Goal: Information Seeking & Learning: Learn about a topic

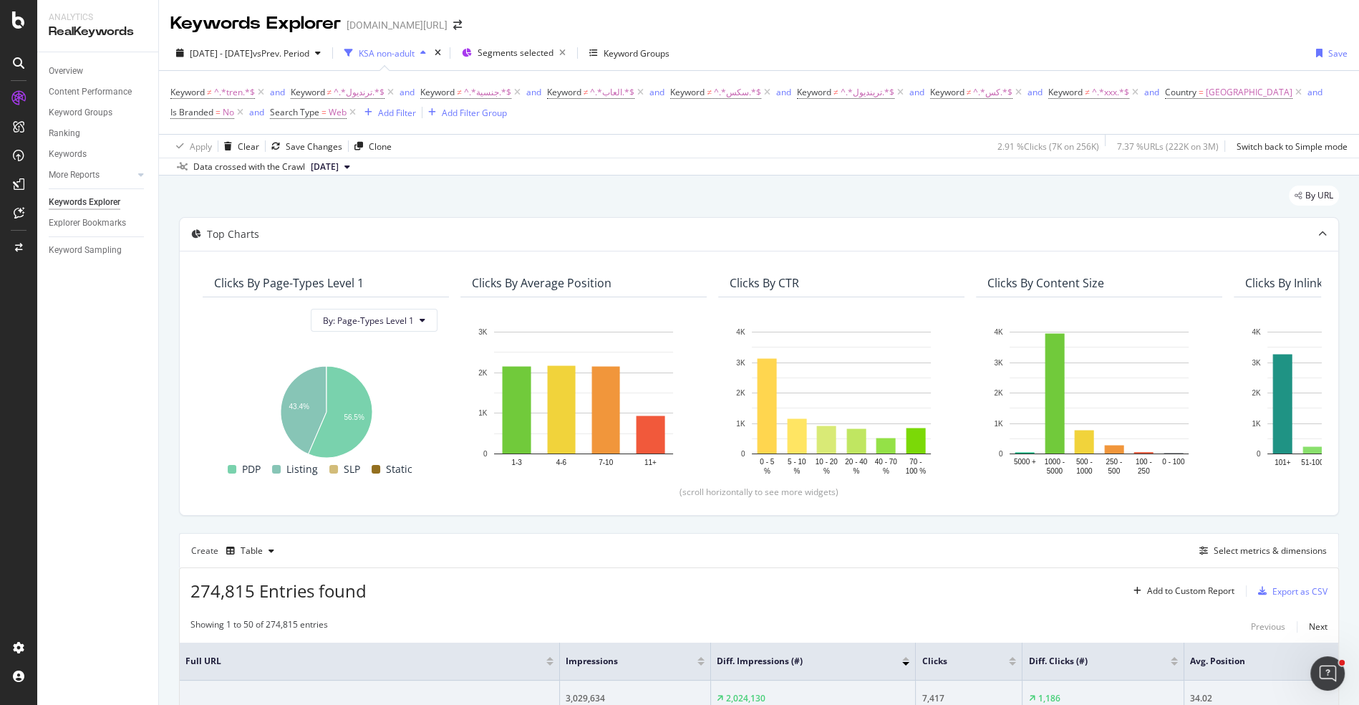
scroll to position [332, 0]
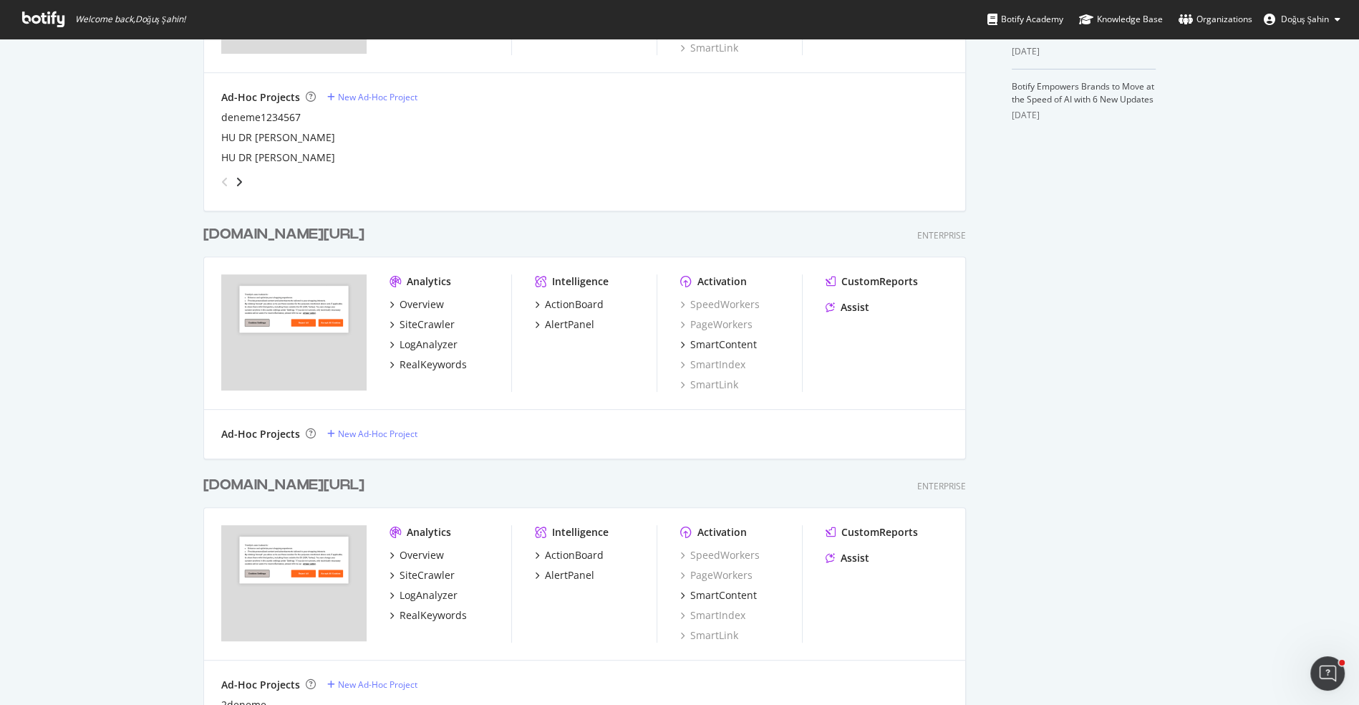
scroll to position [109, 0]
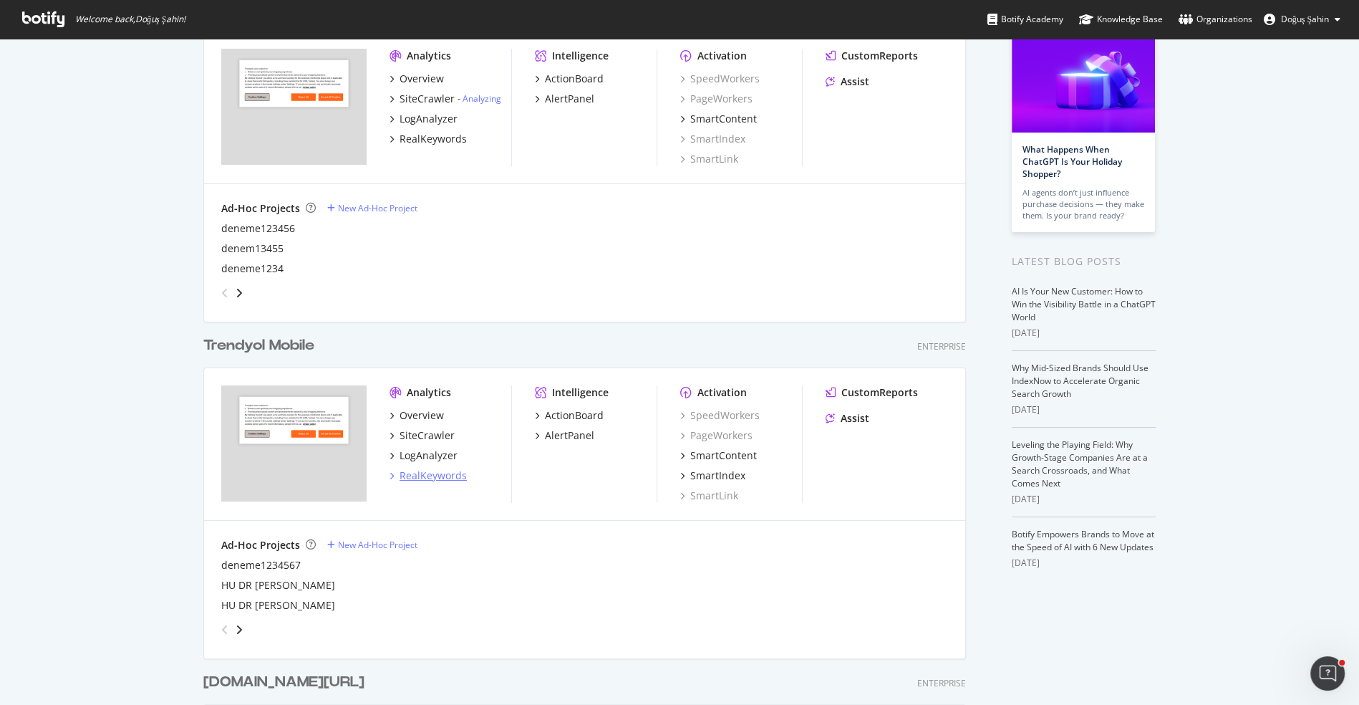
click at [457, 475] on div "RealKeywords" at bounding box center [433, 475] width 67 height 14
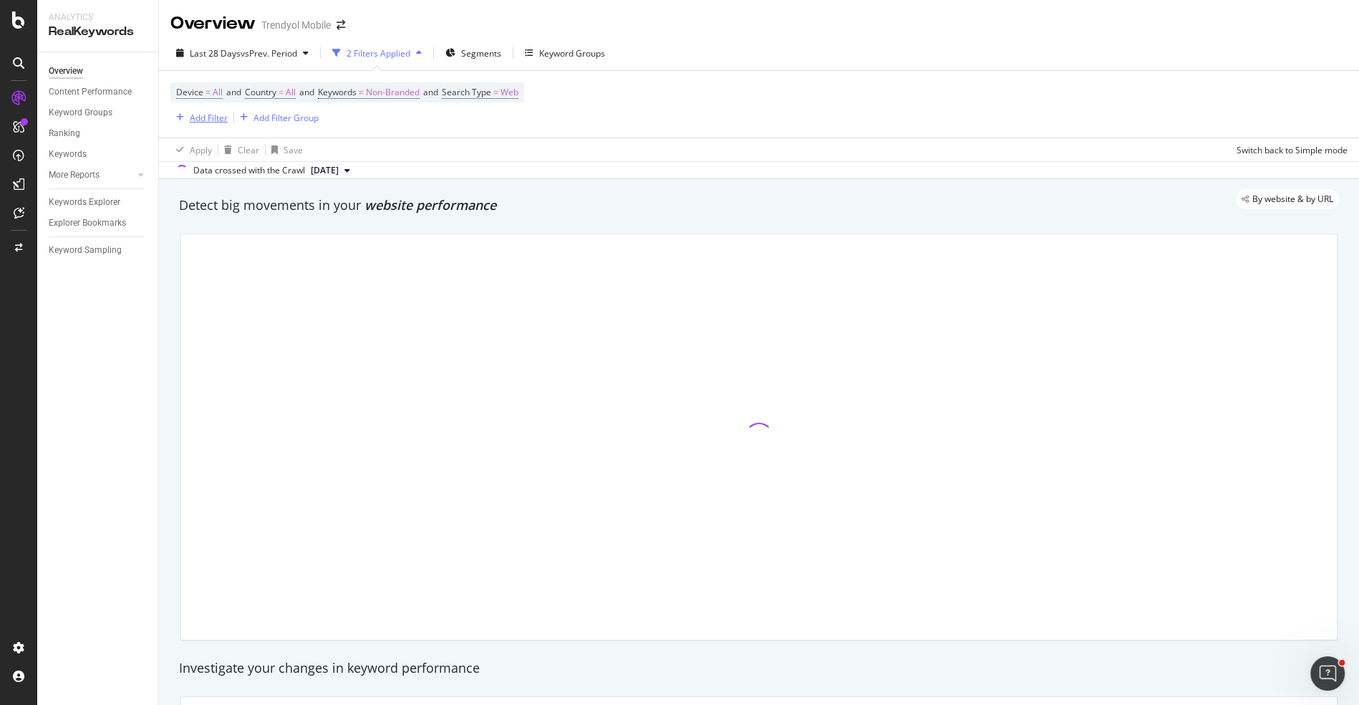
click at [213, 113] on div "Add Filter" at bounding box center [209, 118] width 38 height 12
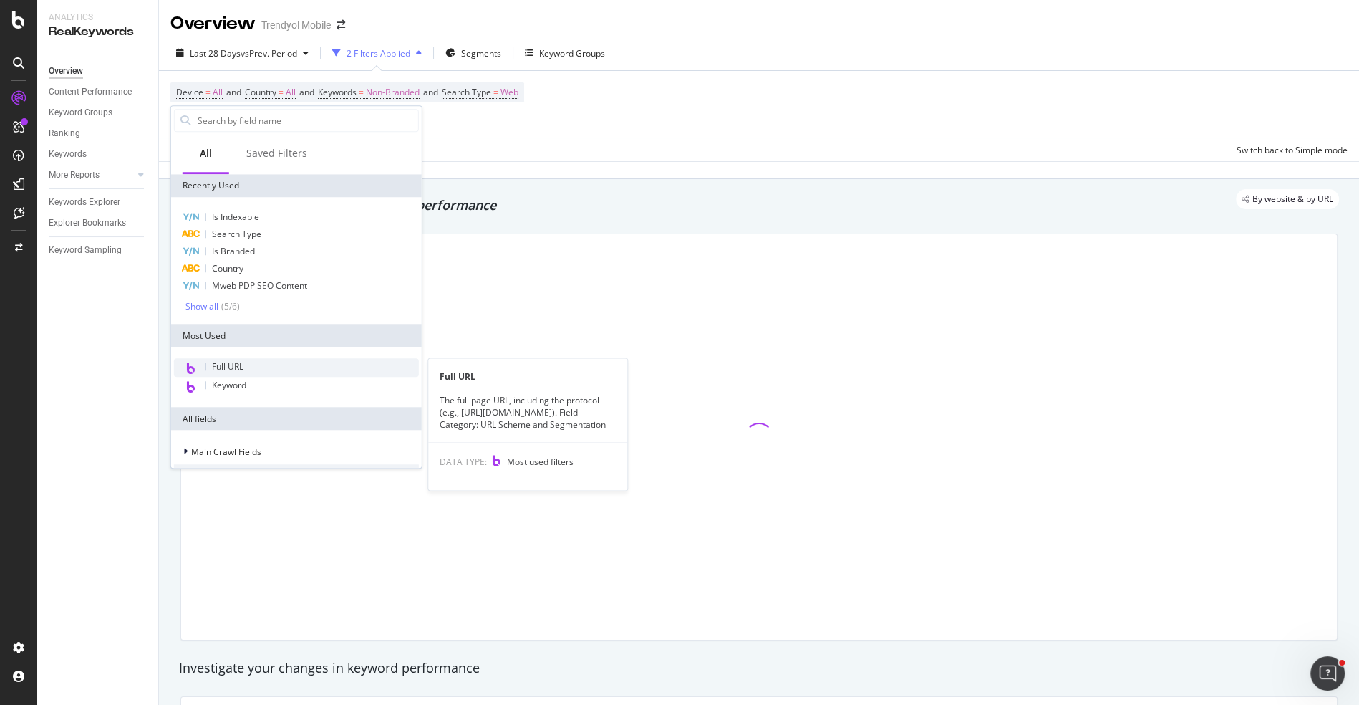
click at [271, 362] on div "Full URL" at bounding box center [296, 367] width 245 height 19
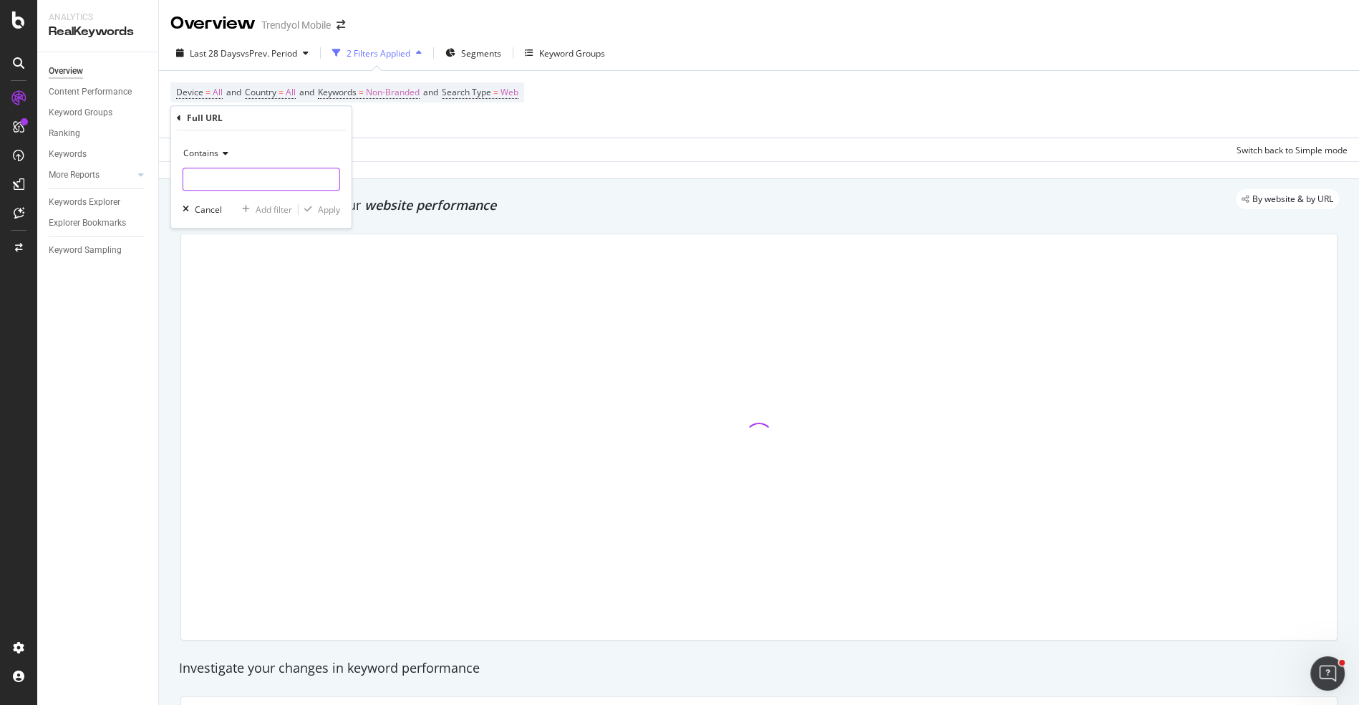
click at [215, 180] on input "text" at bounding box center [261, 179] width 156 height 23
type input "iphone"
click at [324, 209] on div "Apply" at bounding box center [329, 209] width 22 height 12
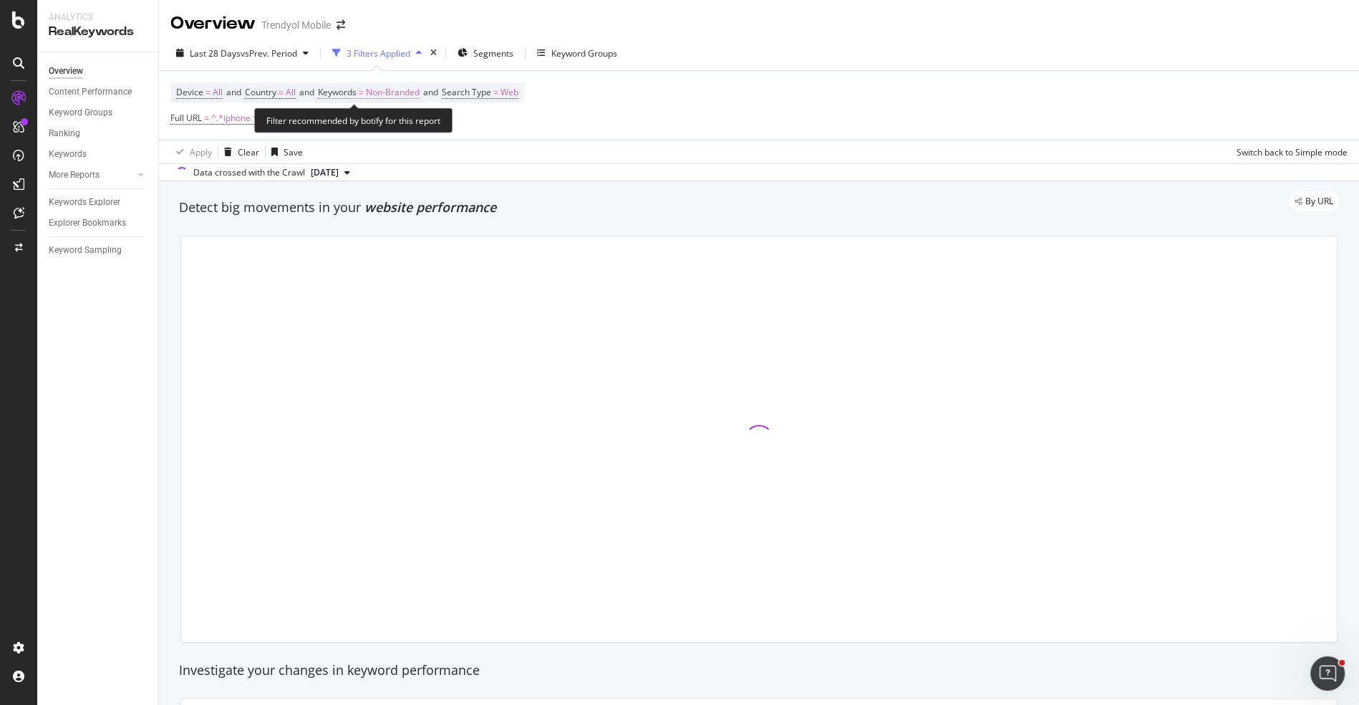
click at [382, 94] on span "Non-Branded" at bounding box center [393, 92] width 54 height 20
click at [395, 128] on span "Non-Branded" at bounding box center [368, 125] width 59 height 12
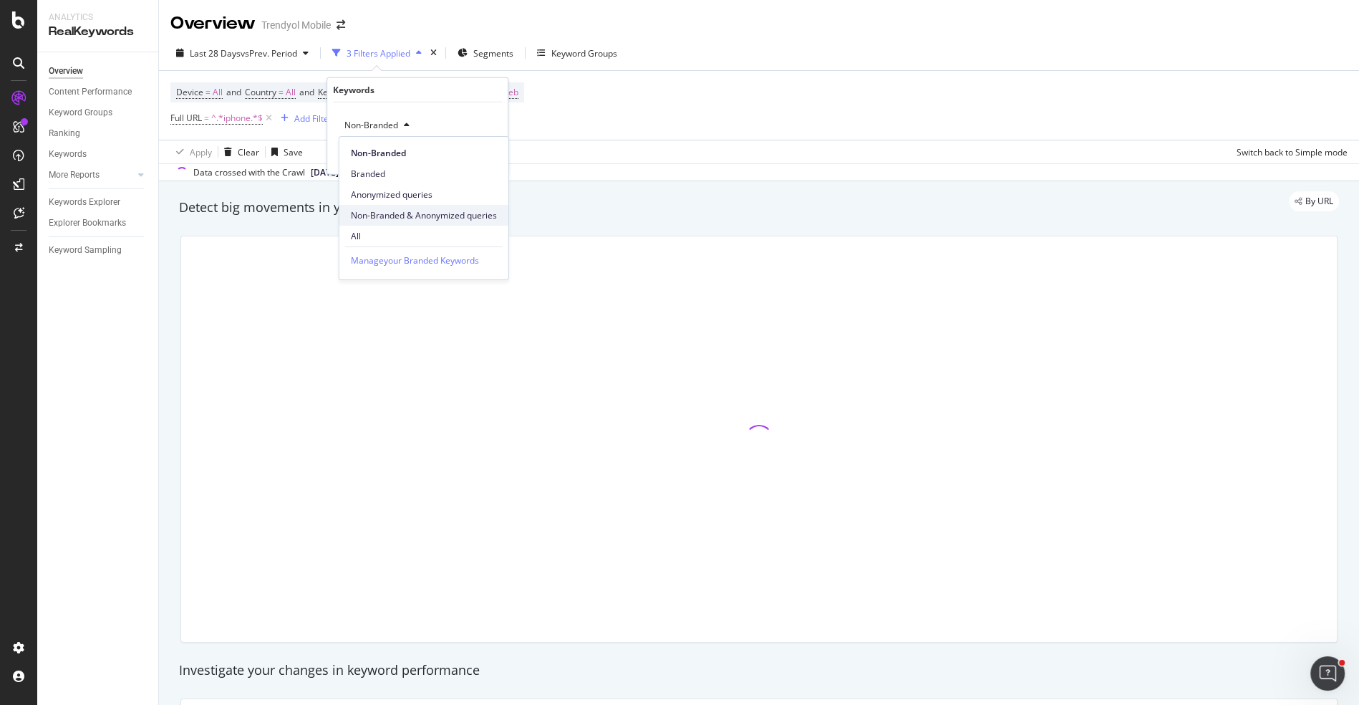
click at [403, 211] on span "Non-Branded & Anonymized queries" at bounding box center [424, 215] width 146 height 13
click at [487, 156] on div "Apply" at bounding box center [497, 155] width 22 height 12
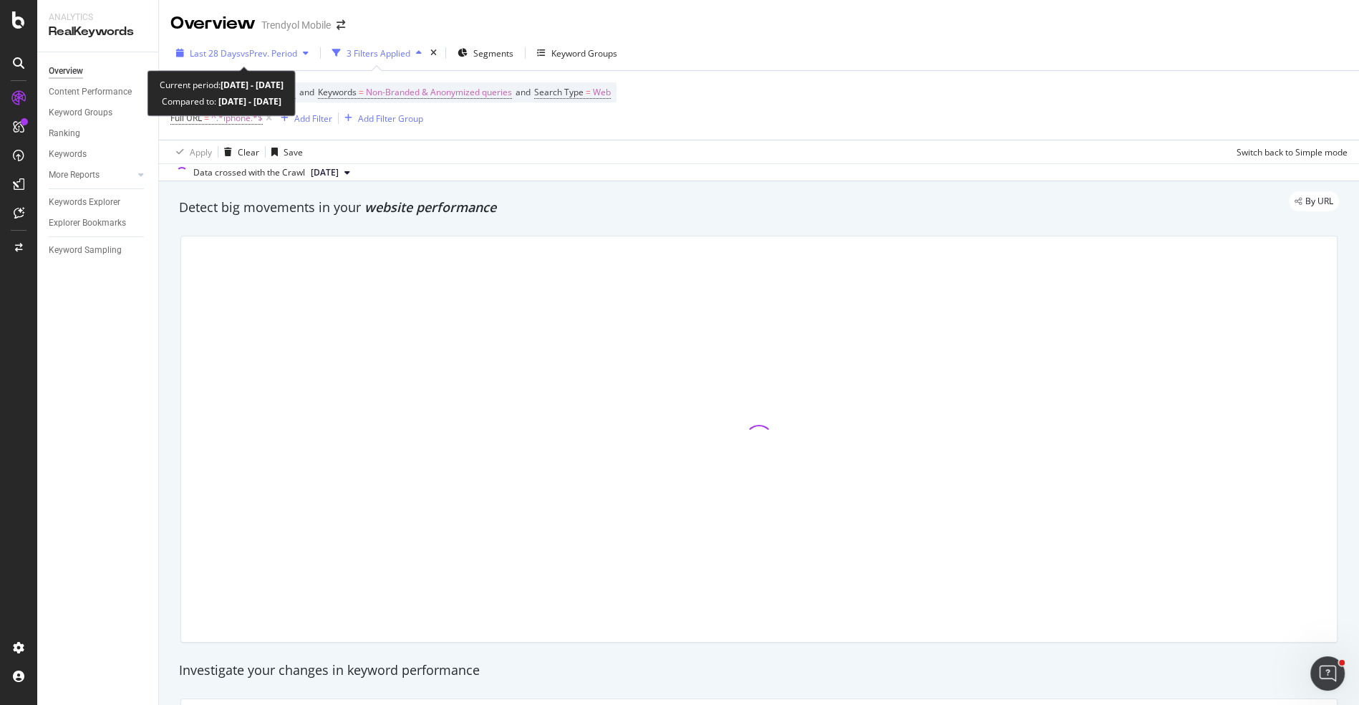
click at [270, 56] on span "vs Prev. Period" at bounding box center [269, 53] width 57 height 12
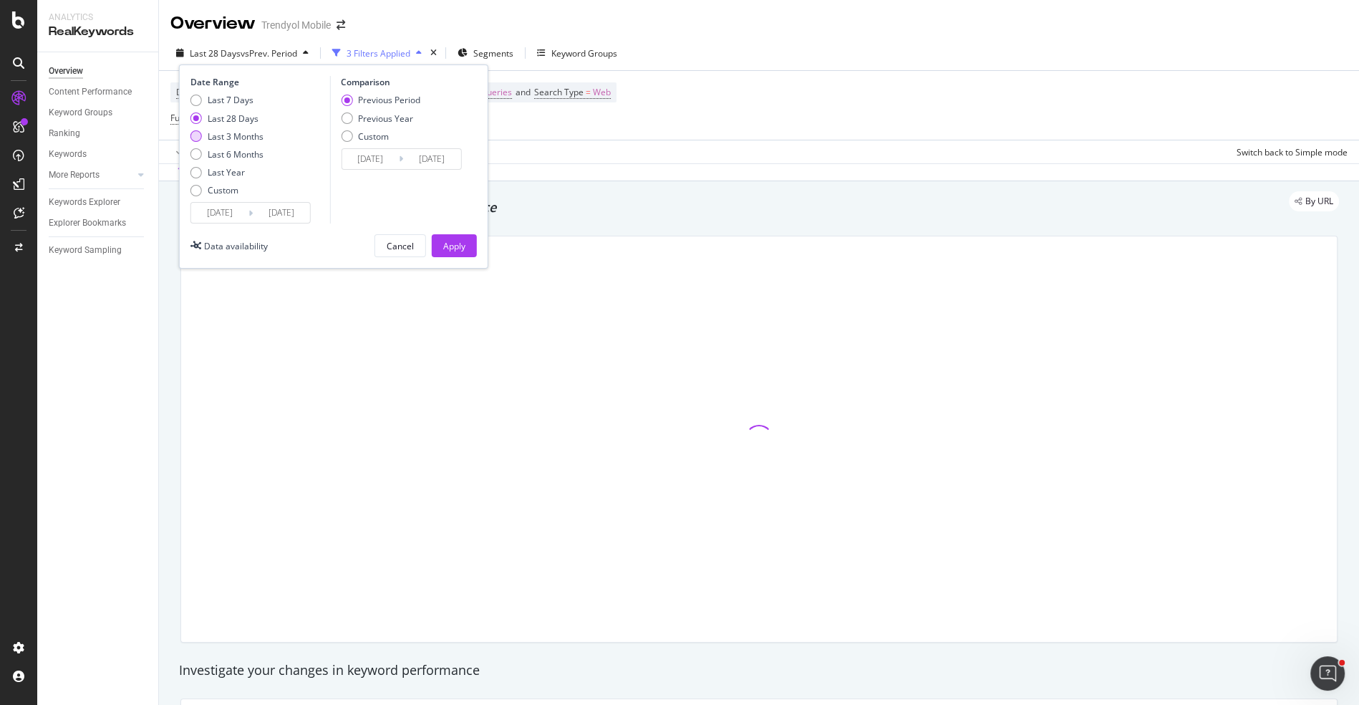
click at [250, 135] on div "Last 3 Months" at bounding box center [236, 136] width 56 height 12
type input "2025/05/19"
type input "2025/02/16"
type input "2025/05/18"
click at [435, 238] on button "Apply" at bounding box center [454, 245] width 45 height 23
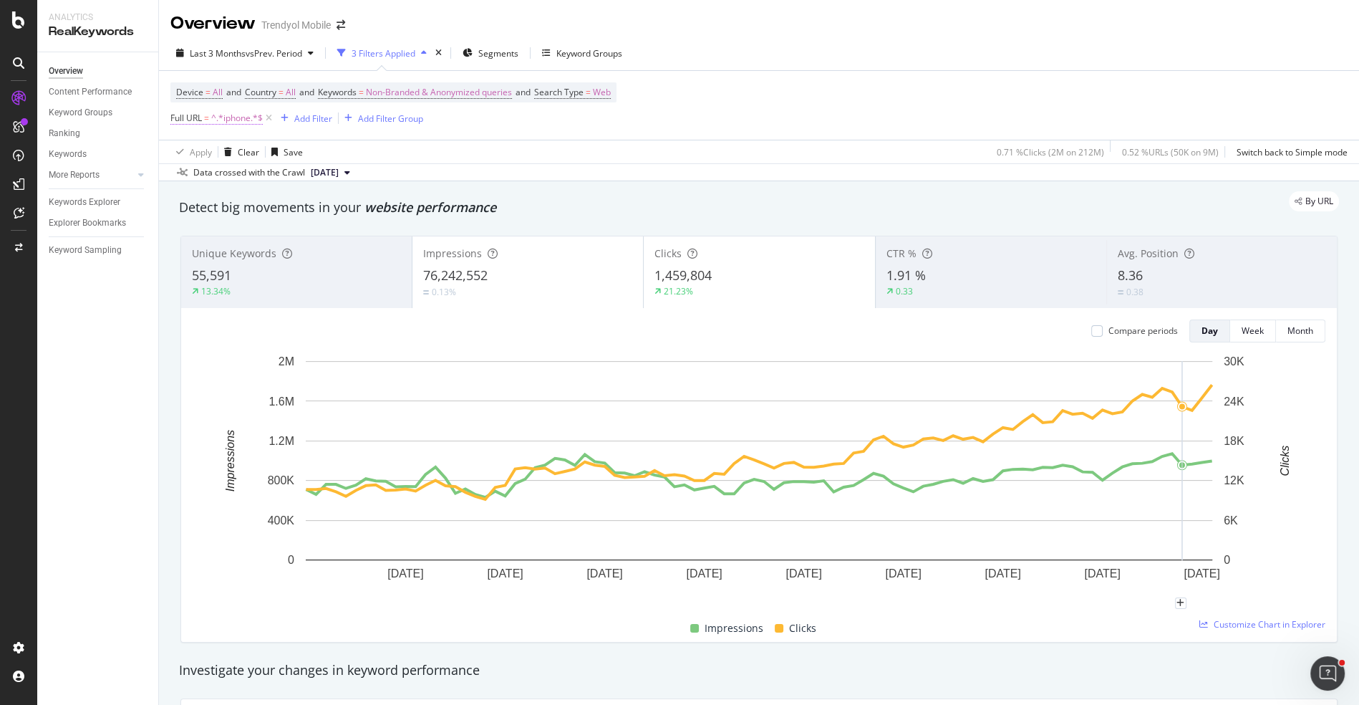
click at [215, 120] on span "^.*iphone.*$" at bounding box center [237, 118] width 52 height 20
drag, startPoint x: 197, startPoint y: 170, endPoint x: 150, endPoint y: 170, distance: 46.6
click at [150, 170] on body "Analytics RealKeywords Overview Content Performance Keyword Groups Ranking Keyw…" at bounding box center [679, 352] width 1359 height 705
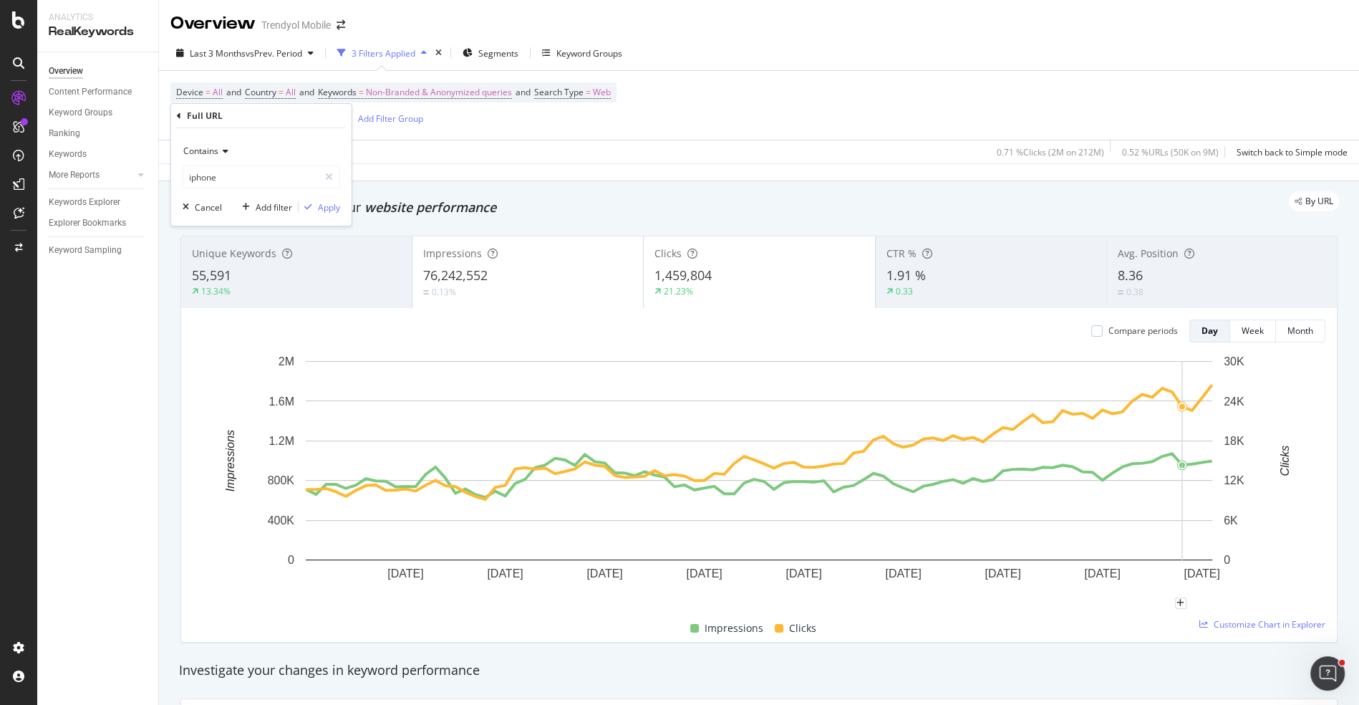
click at [549, 155] on div "Apply Clear Save 0.71 % Clicks ( 2M on 212M ) 0.52 % URLs ( 50K on 9M ) Switch …" at bounding box center [759, 152] width 1200 height 24
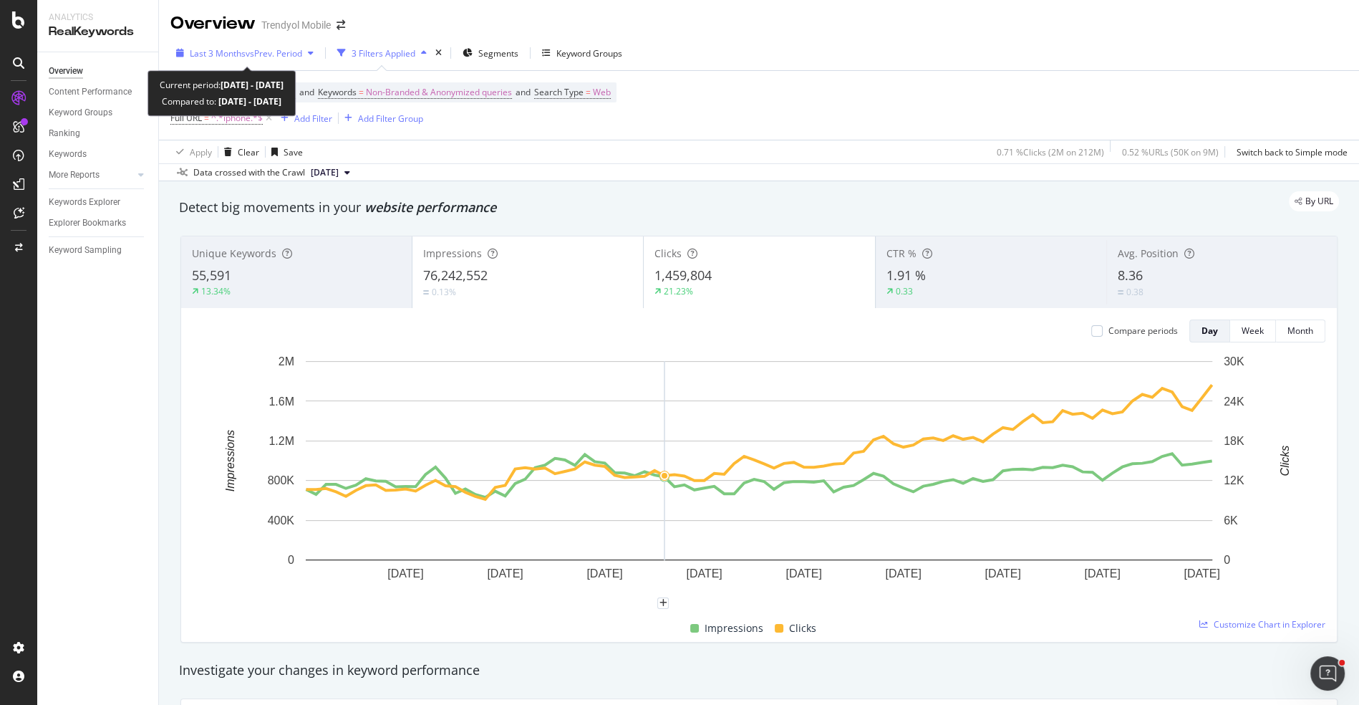
click at [297, 56] on span "vs Prev. Period" at bounding box center [274, 53] width 57 height 12
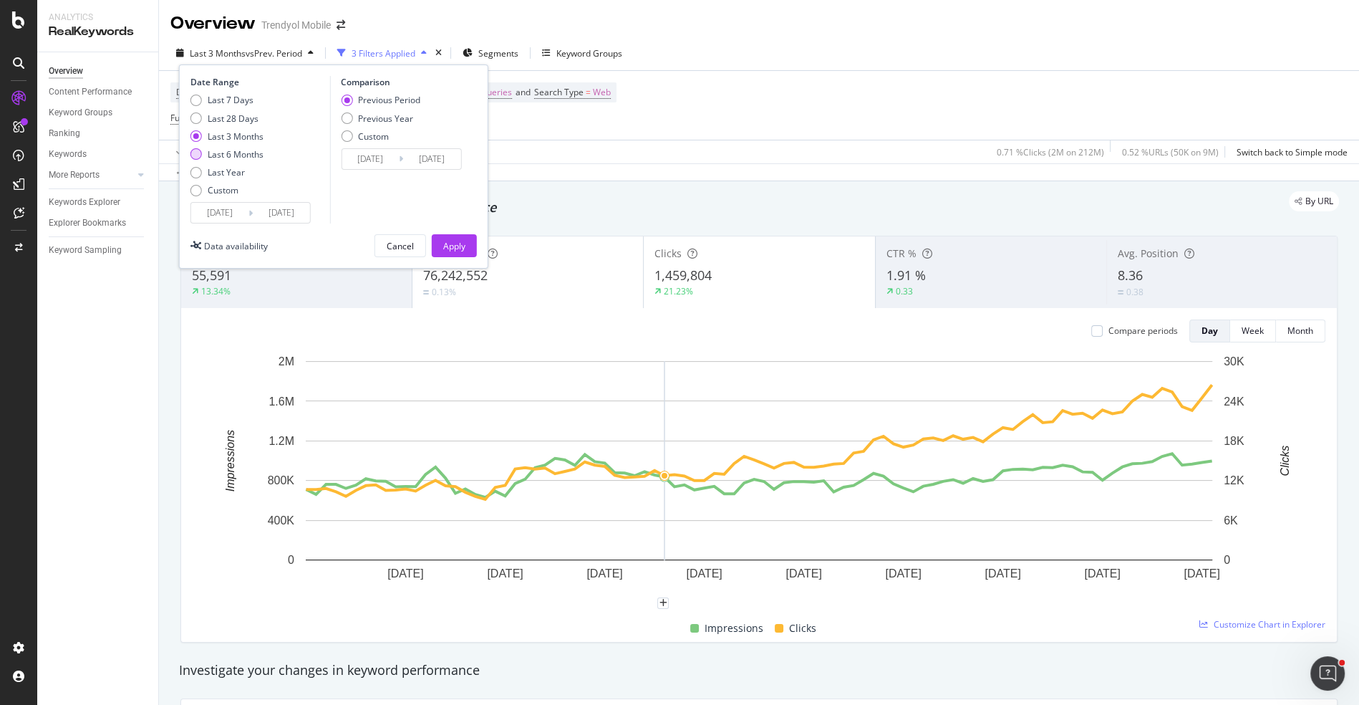
click at [241, 150] on div "Last 6 Months" at bounding box center [236, 154] width 56 height 12
type input "2025/02/19"
type input "2024/08/22"
type input "2025/02/18"
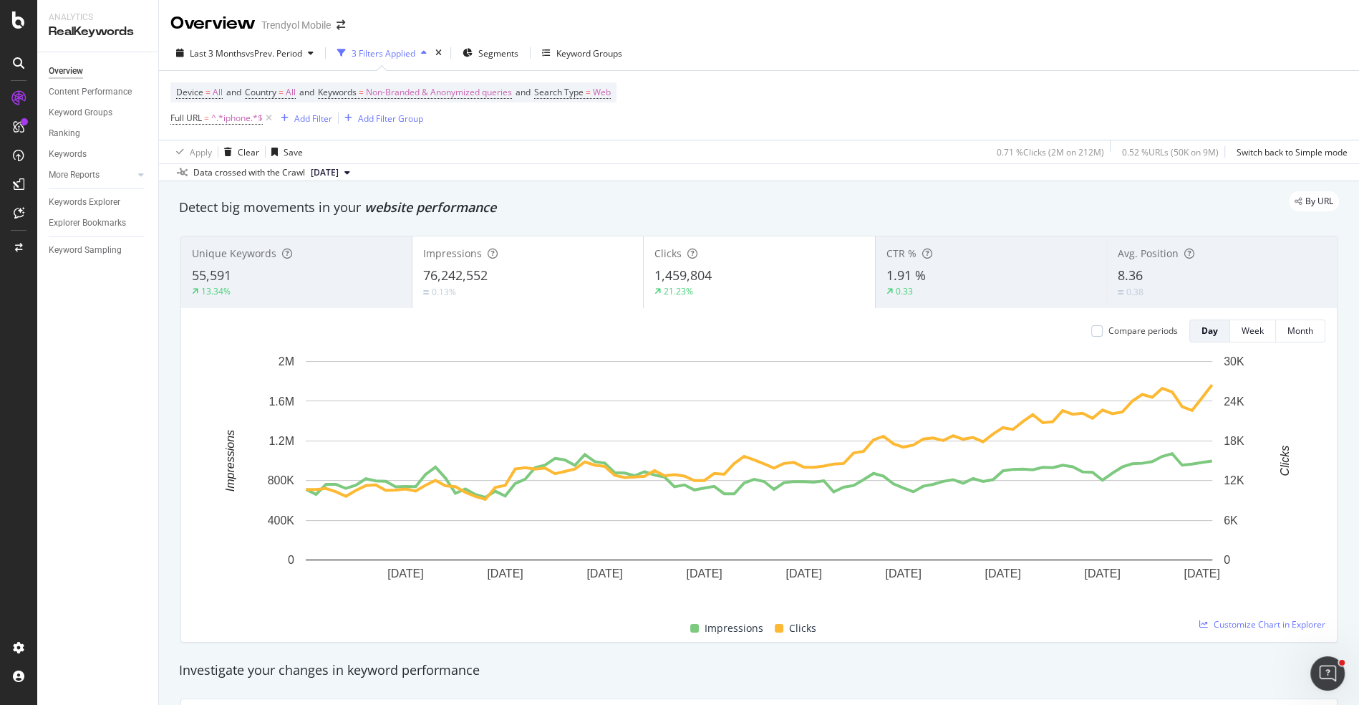
click at [652, 146] on div "Apply Clear Save 0.71 % Clicks ( 2M on 212M ) 0.52 % URLs ( 50K on 9M ) Switch …" at bounding box center [759, 152] width 1200 height 24
